Goal: Task Accomplishment & Management: Use online tool/utility

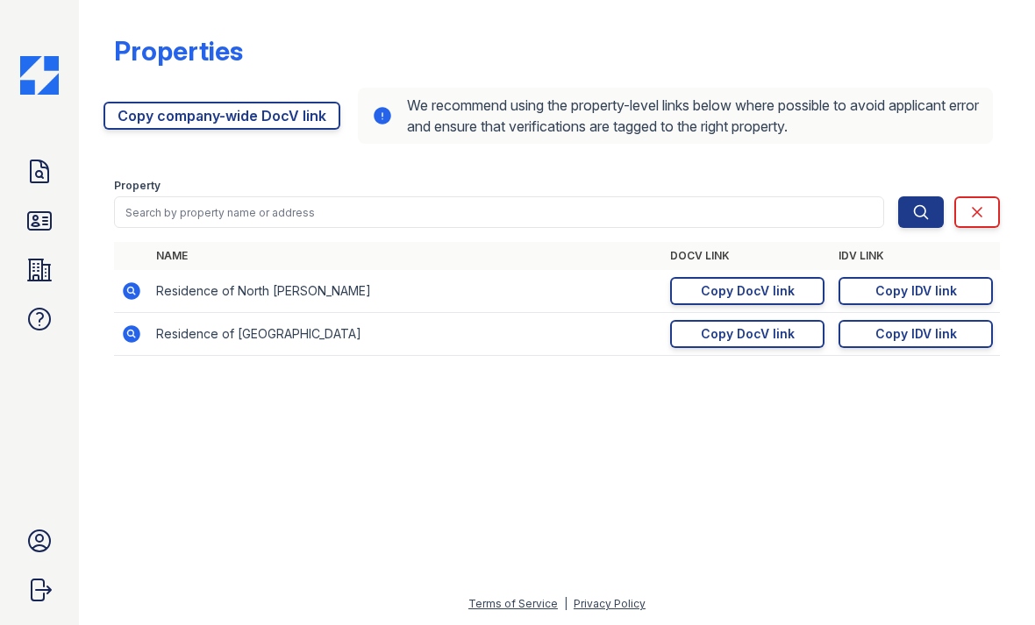
click at [135, 295] on icon at bounding box center [131, 291] width 21 height 21
click at [137, 284] on icon at bounding box center [131, 291] width 21 height 21
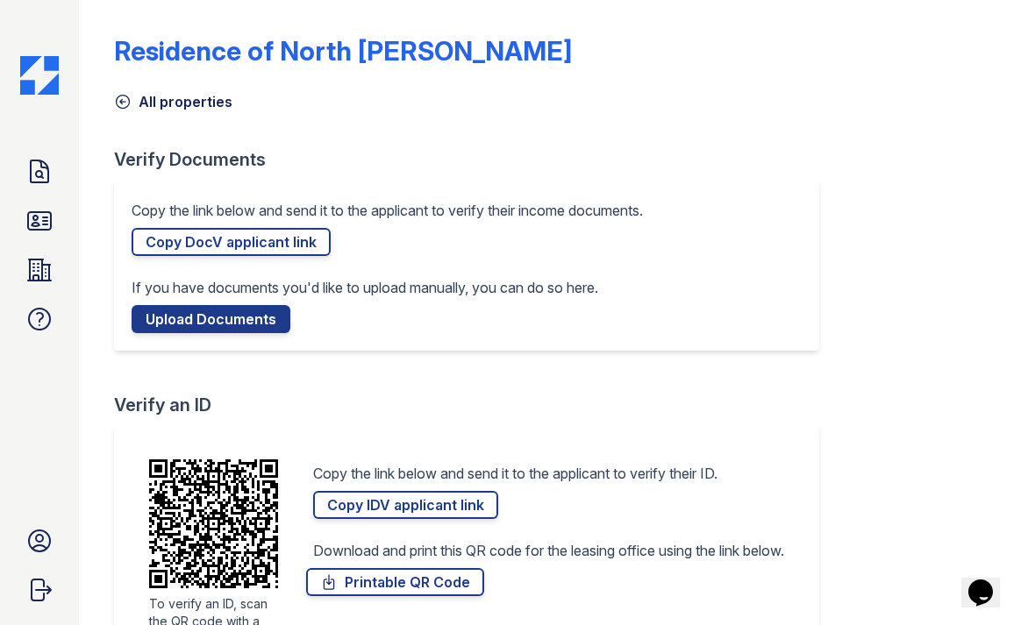
click at [243, 331] on link "Upload Documents" at bounding box center [211, 319] width 159 height 28
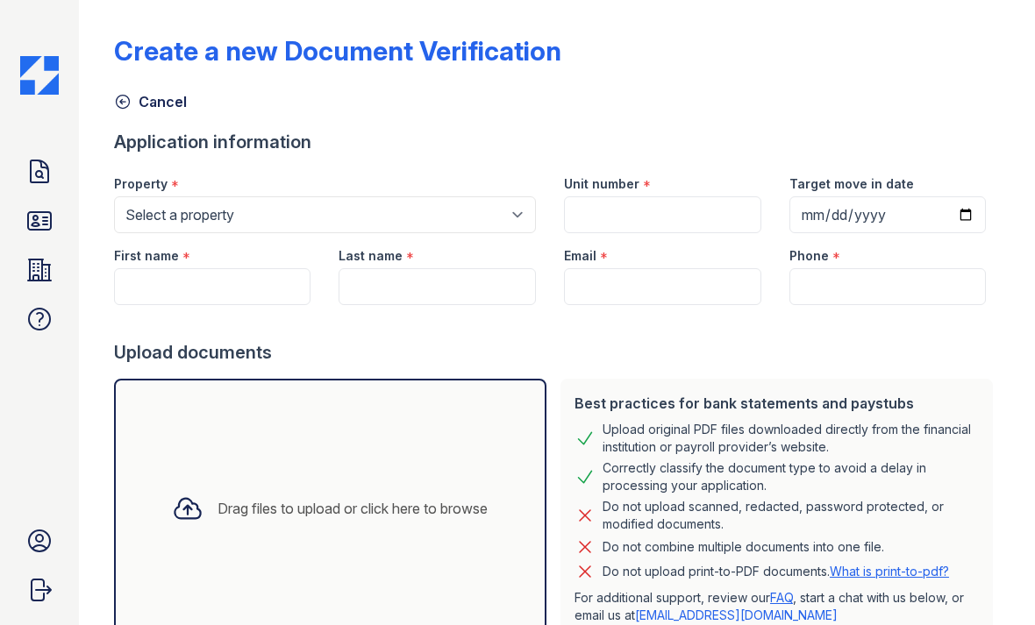
click at [38, 278] on icon at bounding box center [39, 270] width 23 height 21
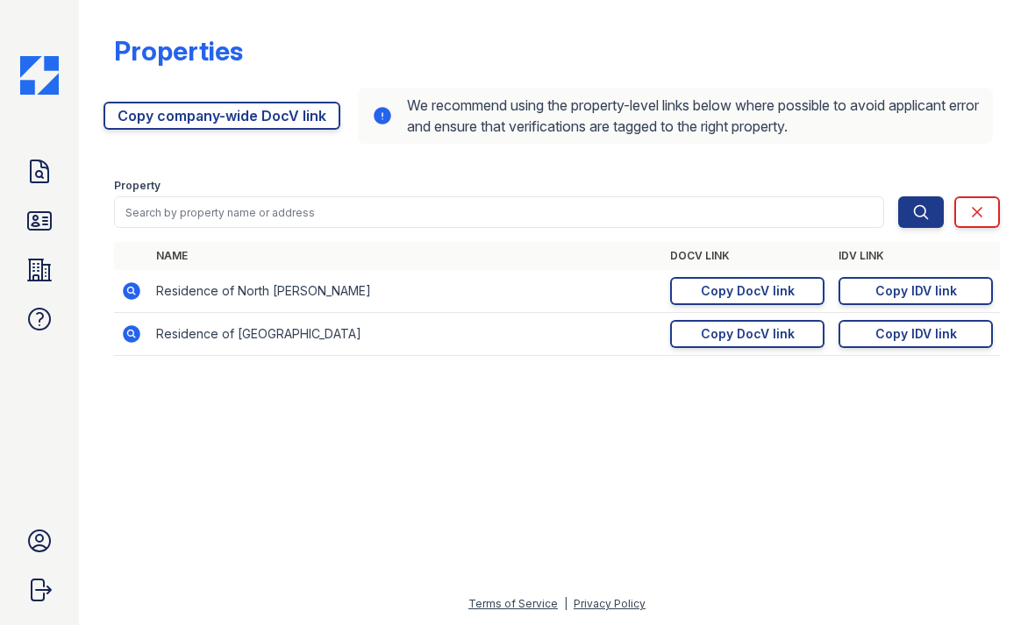
click at [135, 295] on icon at bounding box center [132, 291] width 18 height 18
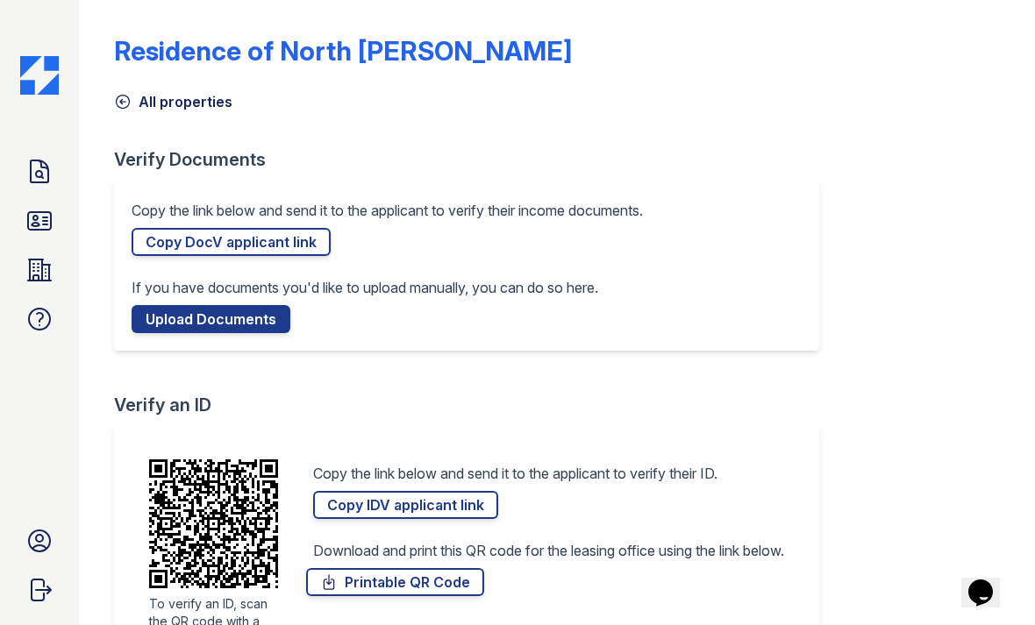
click at [267, 241] on link "Copy DocV applicant link" at bounding box center [231, 242] width 199 height 28
click at [471, 502] on link "Copy IDV applicant link" at bounding box center [405, 505] width 185 height 28
